Goal: Find specific page/section: Find specific page/section

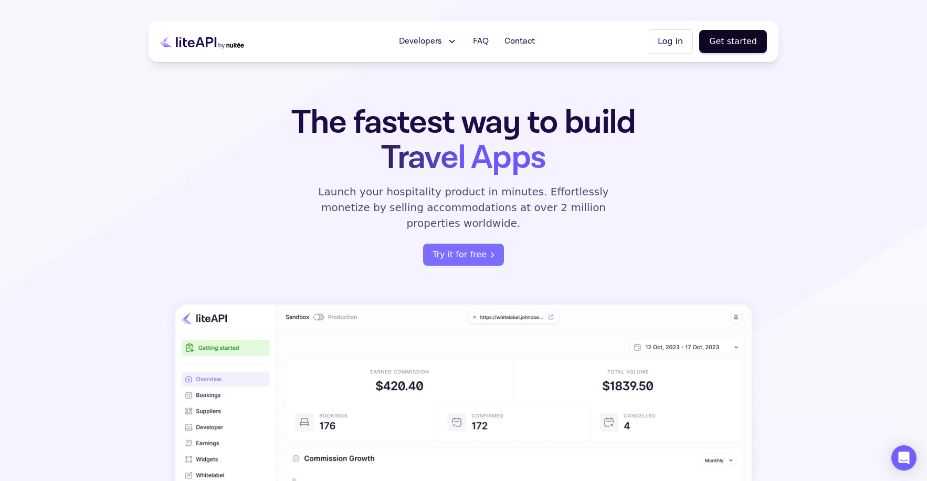
click at [454, 41] on icon at bounding box center [452, 41] width 5 height 2
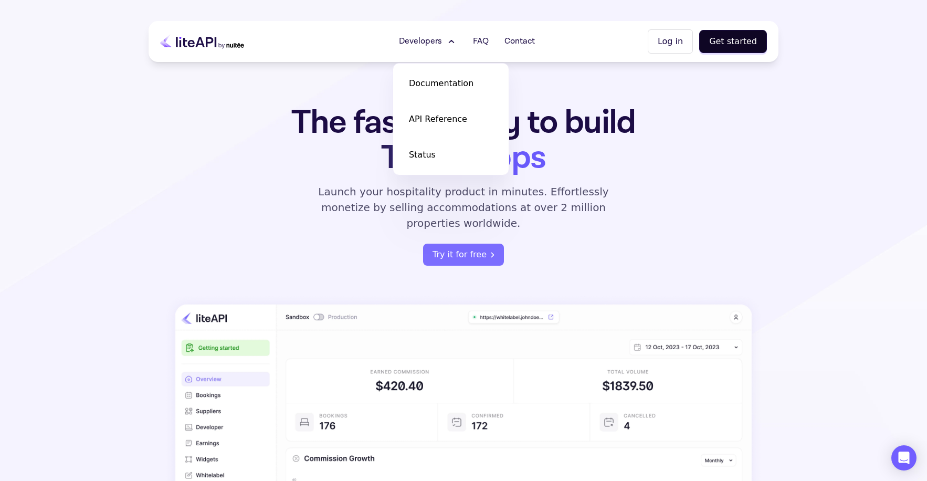
click at [456, 41] on icon at bounding box center [451, 41] width 11 height 11
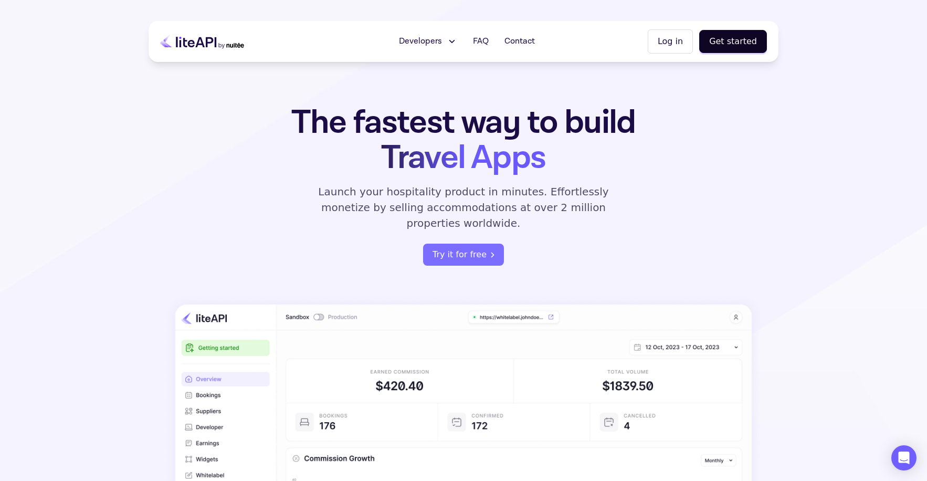
click at [455, 41] on icon at bounding box center [452, 41] width 5 height 2
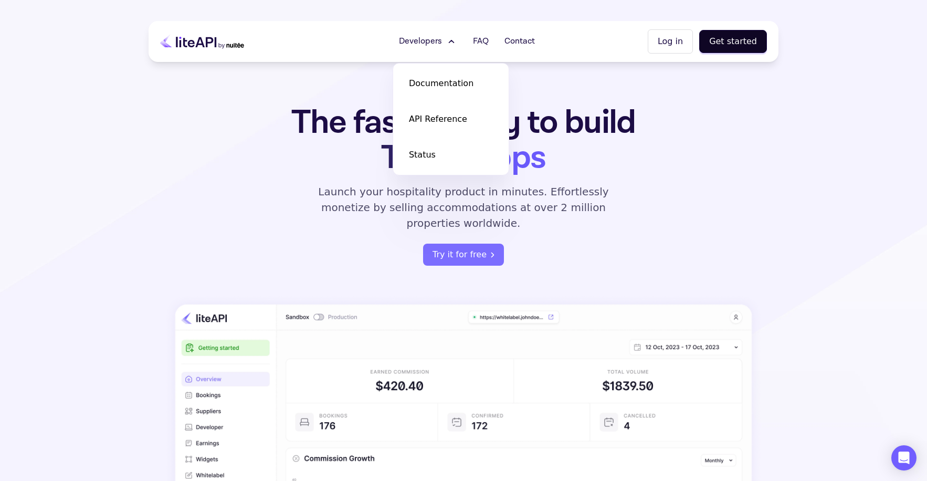
click at [456, 41] on icon at bounding box center [451, 41] width 11 height 11
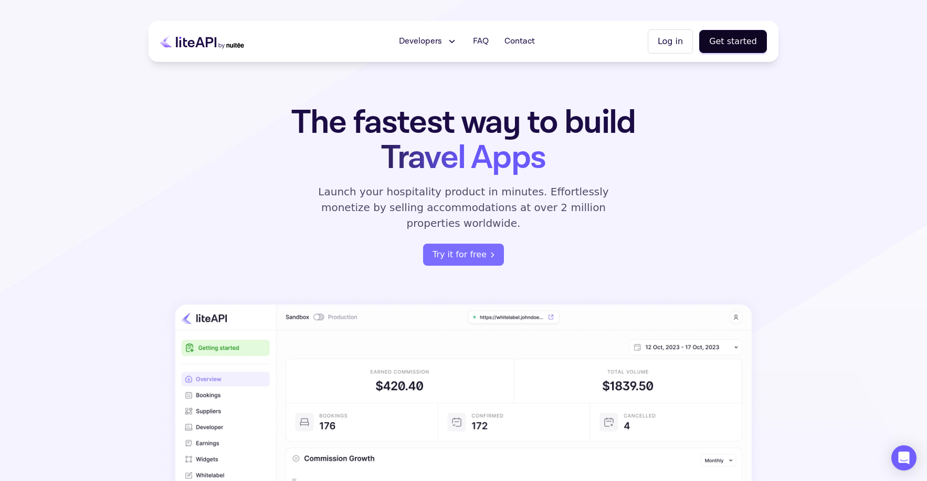
click at [433, 46] on span "Developers" at bounding box center [420, 41] width 43 height 13
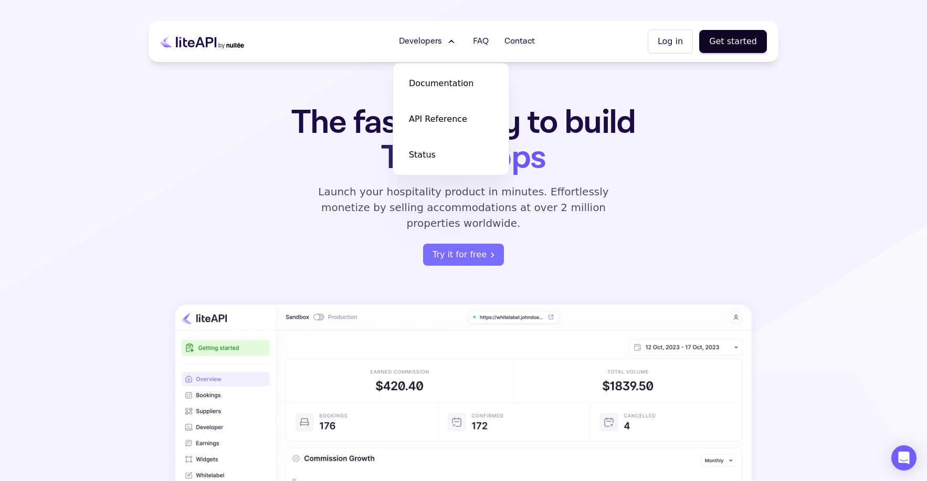
click at [433, 45] on span "Developers" at bounding box center [420, 41] width 43 height 13
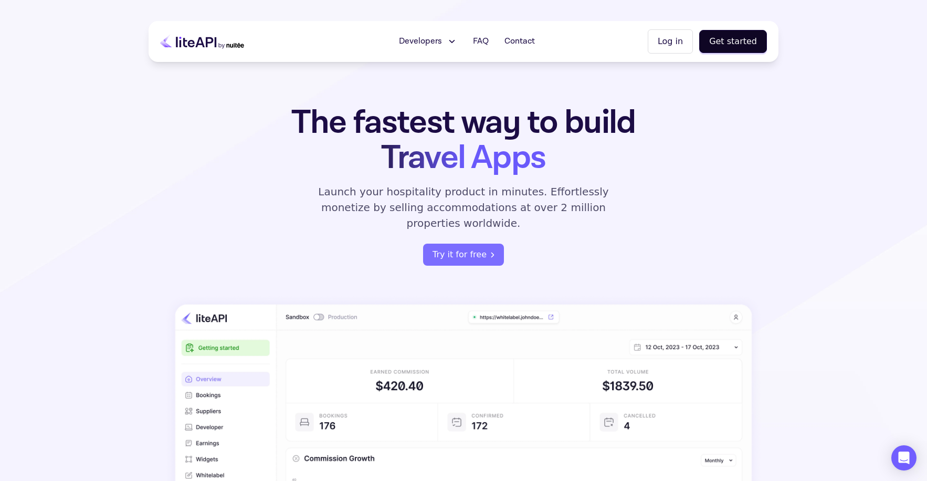
click at [433, 45] on span "Developers" at bounding box center [420, 41] width 43 height 13
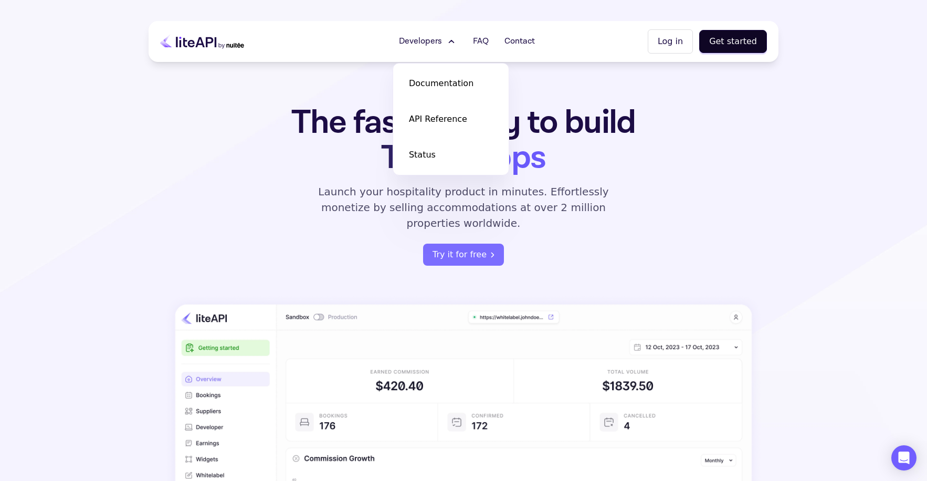
click at [433, 45] on span "Developers" at bounding box center [420, 41] width 43 height 13
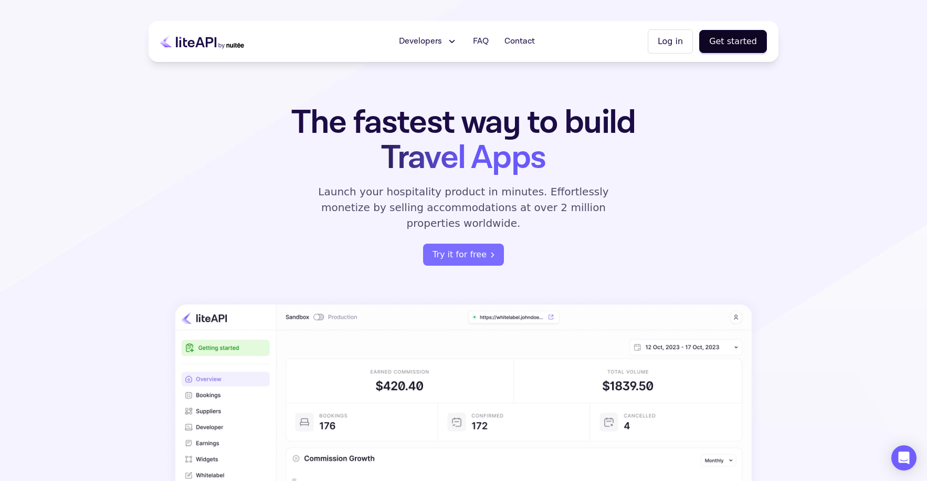
click at [433, 45] on span "Developers" at bounding box center [420, 41] width 43 height 13
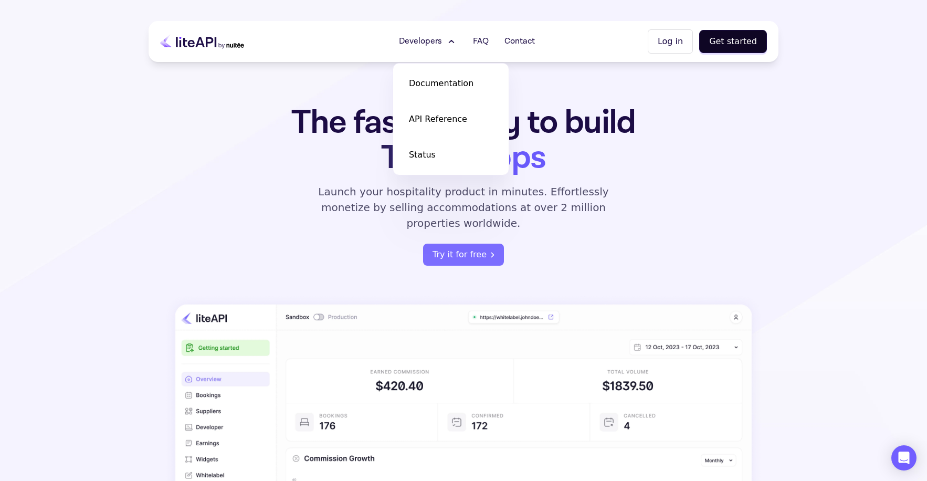
click at [433, 45] on span "Developers" at bounding box center [420, 41] width 43 height 13
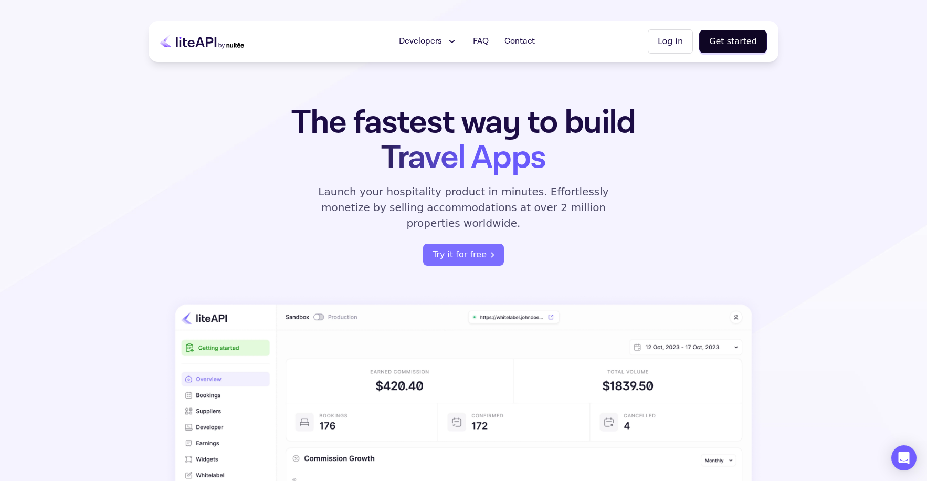
click at [433, 45] on span "Developers" at bounding box center [420, 41] width 43 height 13
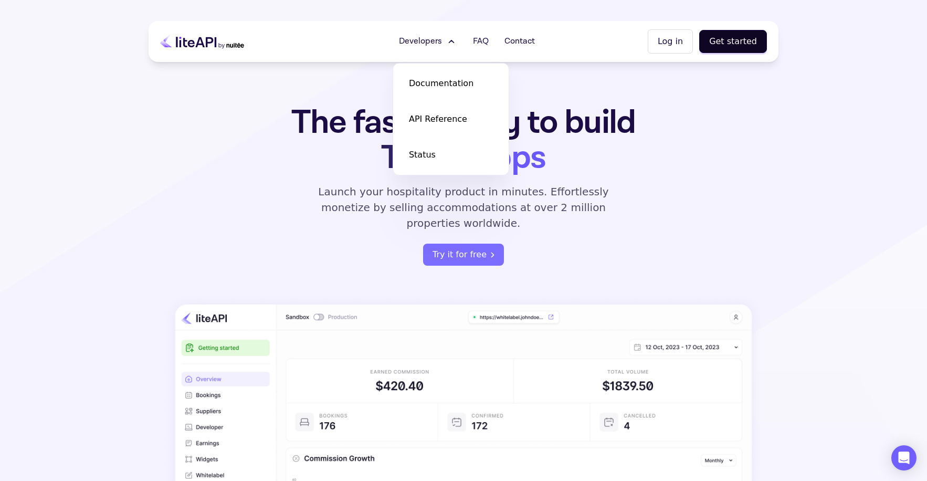
click at [433, 45] on span "Developers" at bounding box center [420, 41] width 43 height 13
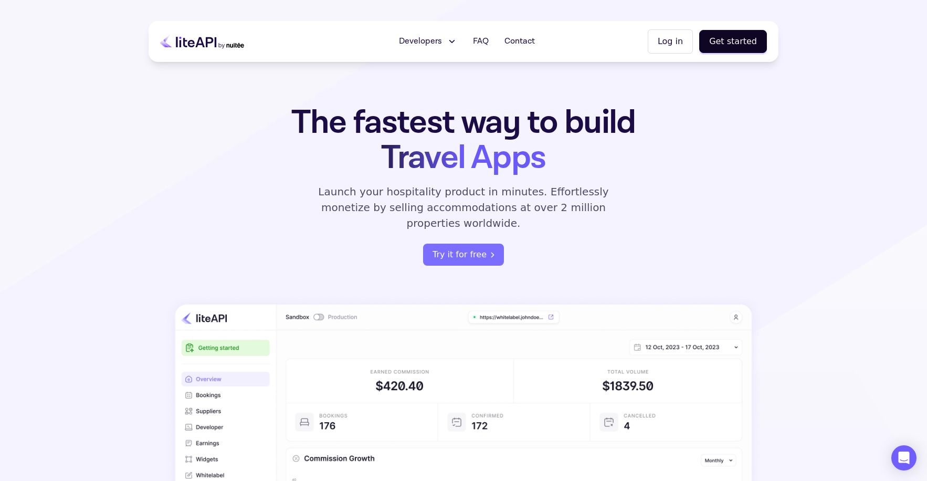
click at [445, 40] on button "Developers" at bounding box center [428, 41] width 71 height 21
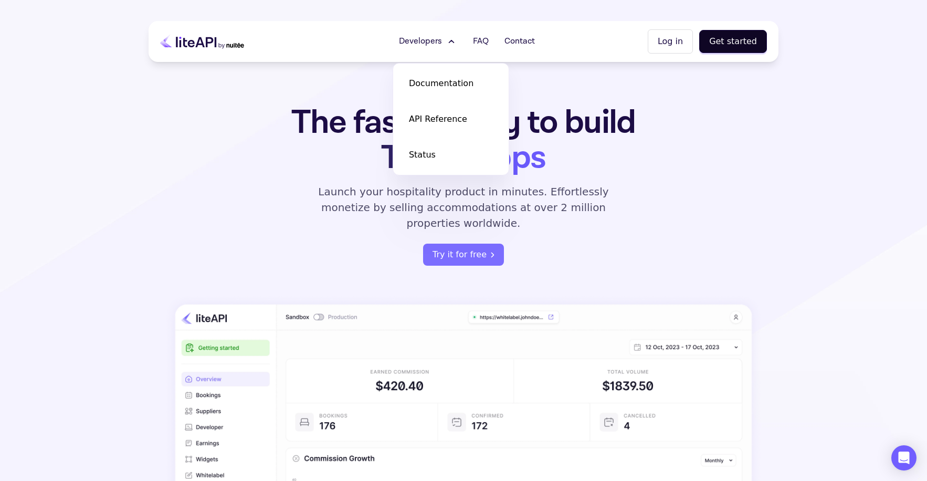
click at [445, 40] on button "Developers" at bounding box center [428, 41] width 71 height 21
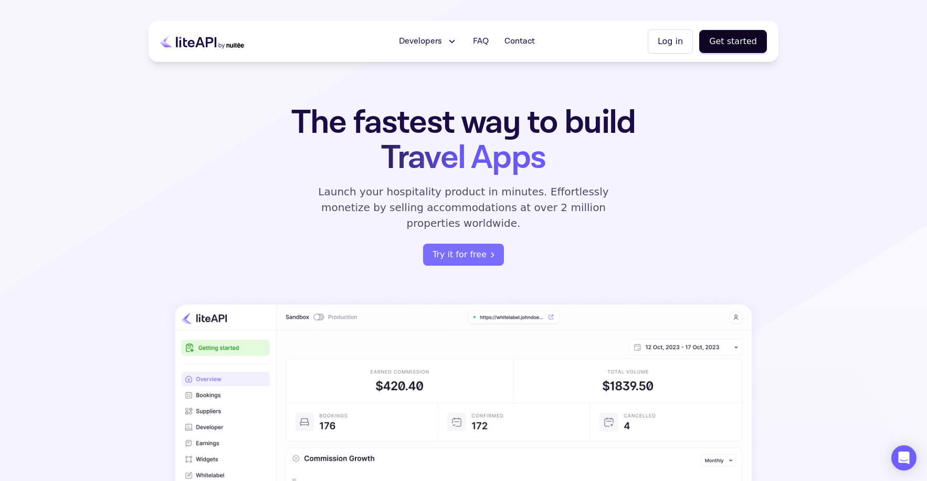
click at [419, 41] on span "Developers" at bounding box center [420, 41] width 43 height 13
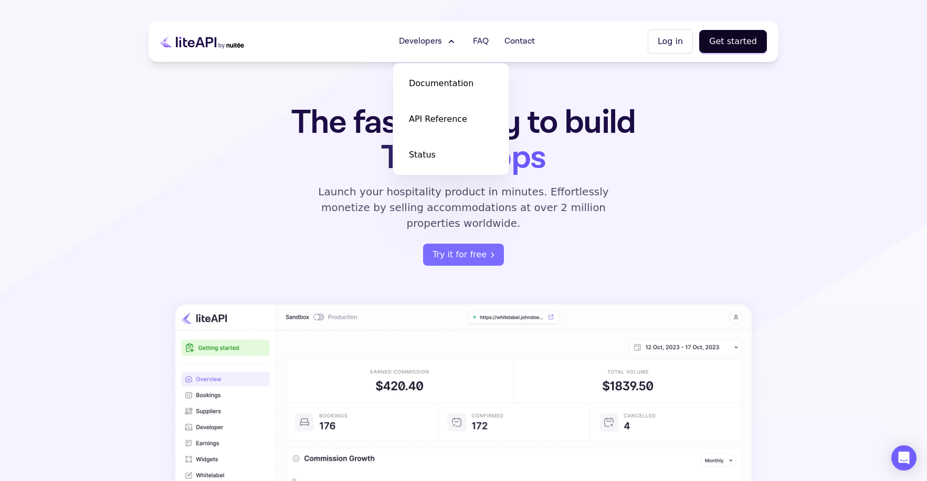
click at [419, 41] on span "Developers" at bounding box center [420, 41] width 43 height 13
